Goal: Information Seeking & Learning: Find specific fact

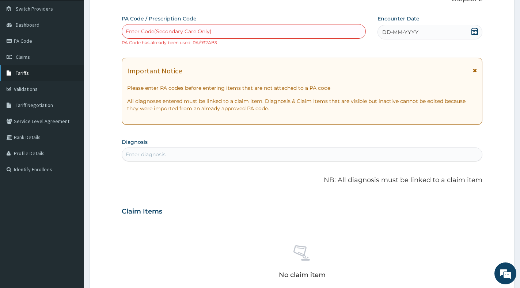
click at [24, 73] on span "Tariffs" at bounding box center [22, 73] width 13 height 7
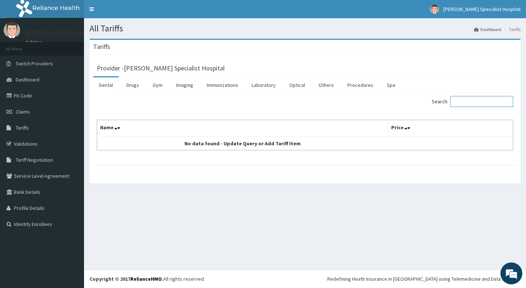
click at [470, 103] on input "Search:" at bounding box center [481, 101] width 63 height 11
click at [501, 109] on div "Search: camosunate" at bounding box center [411, 102] width 203 height 13
click at [494, 96] on input "camosunate" at bounding box center [481, 101] width 63 height 11
paste input "[MEDICAL_DATA]"
type input "[MEDICAL_DATA]"
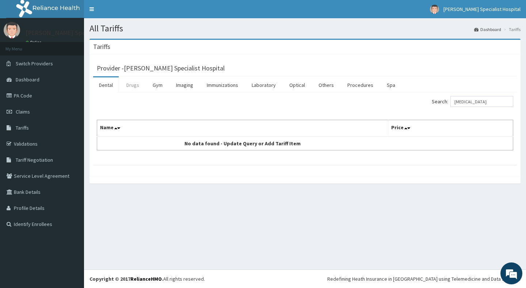
click at [137, 87] on link "Drugs" at bounding box center [132, 84] width 24 height 15
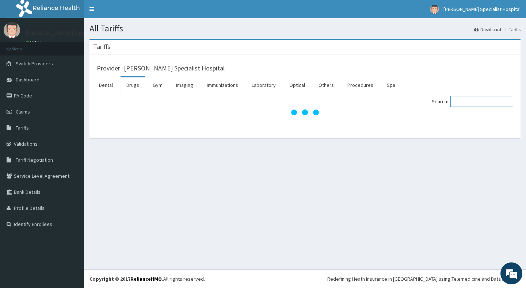
click at [476, 101] on input "Search:" at bounding box center [481, 101] width 63 height 11
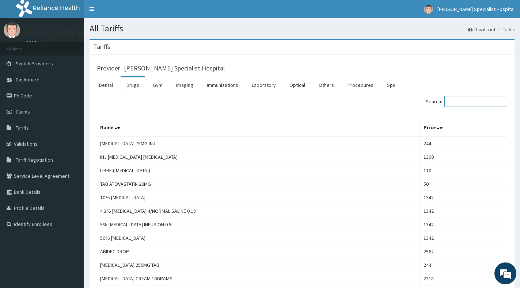
paste input "[MEDICAL_DATA]"
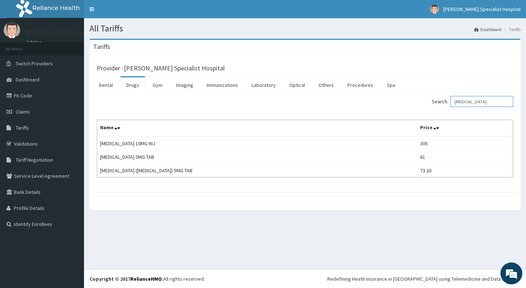
click at [495, 100] on input "[MEDICAL_DATA]" at bounding box center [481, 101] width 63 height 11
paste input "CAMOSUNATE"
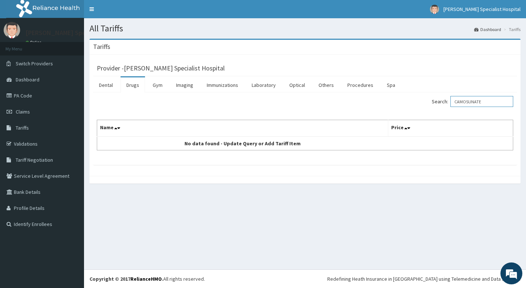
type input "CAMOSUNATE"
